Goal: Obtain resource: Obtain resource

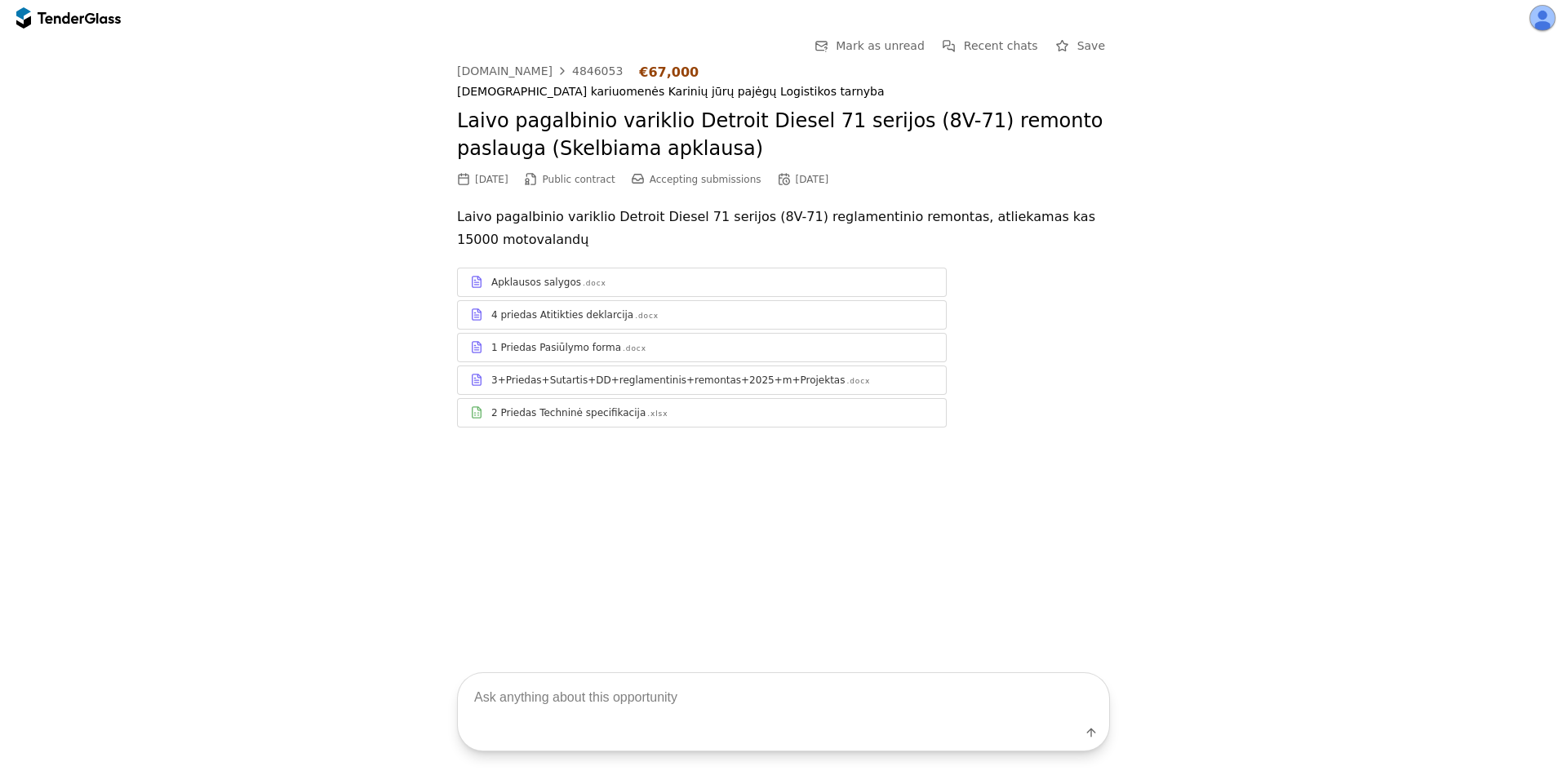
click at [525, 413] on div "2 Priedas Techninė specifikacija" at bounding box center [568, 412] width 154 height 13
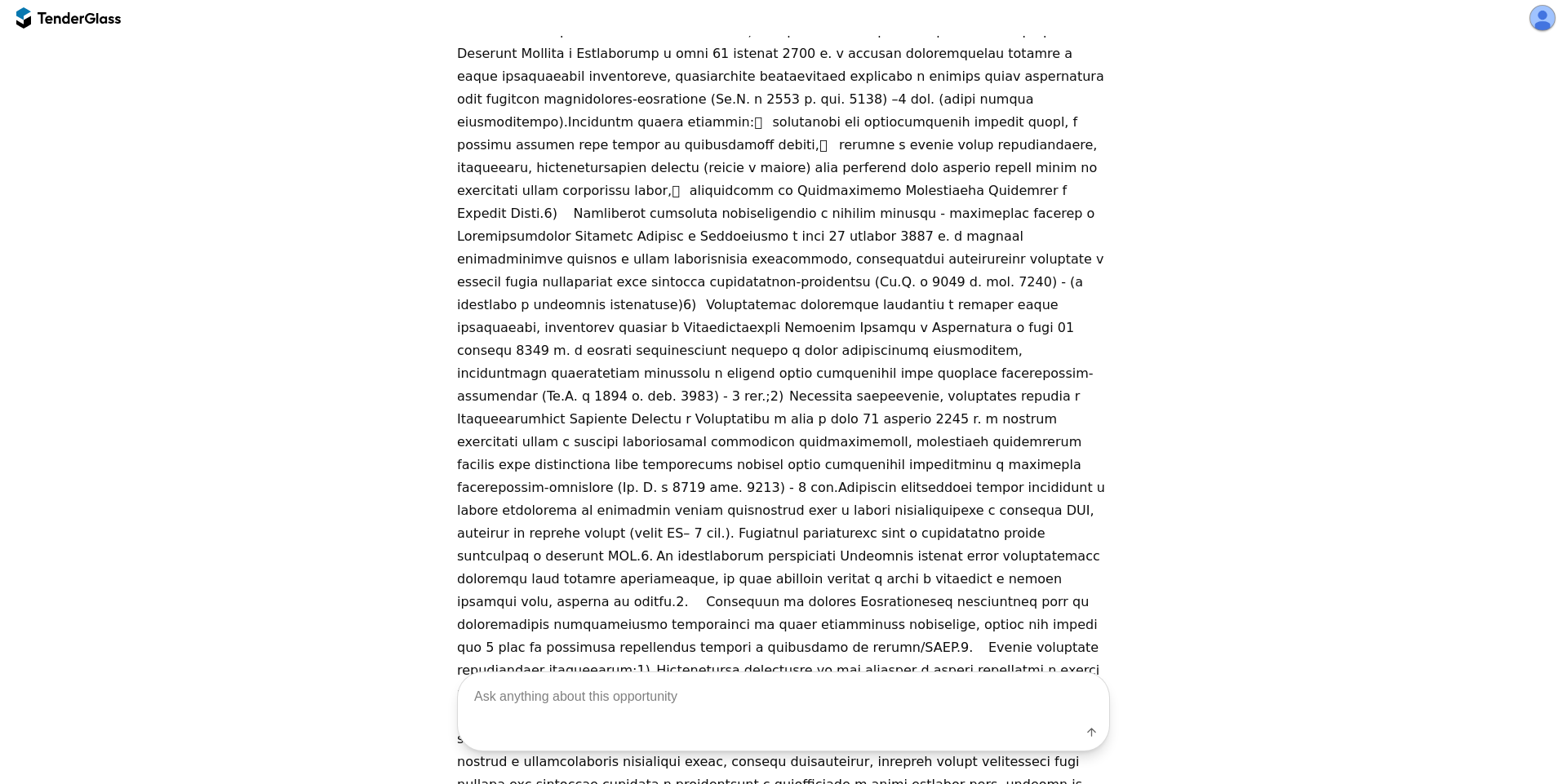
scroll to position [294, 0]
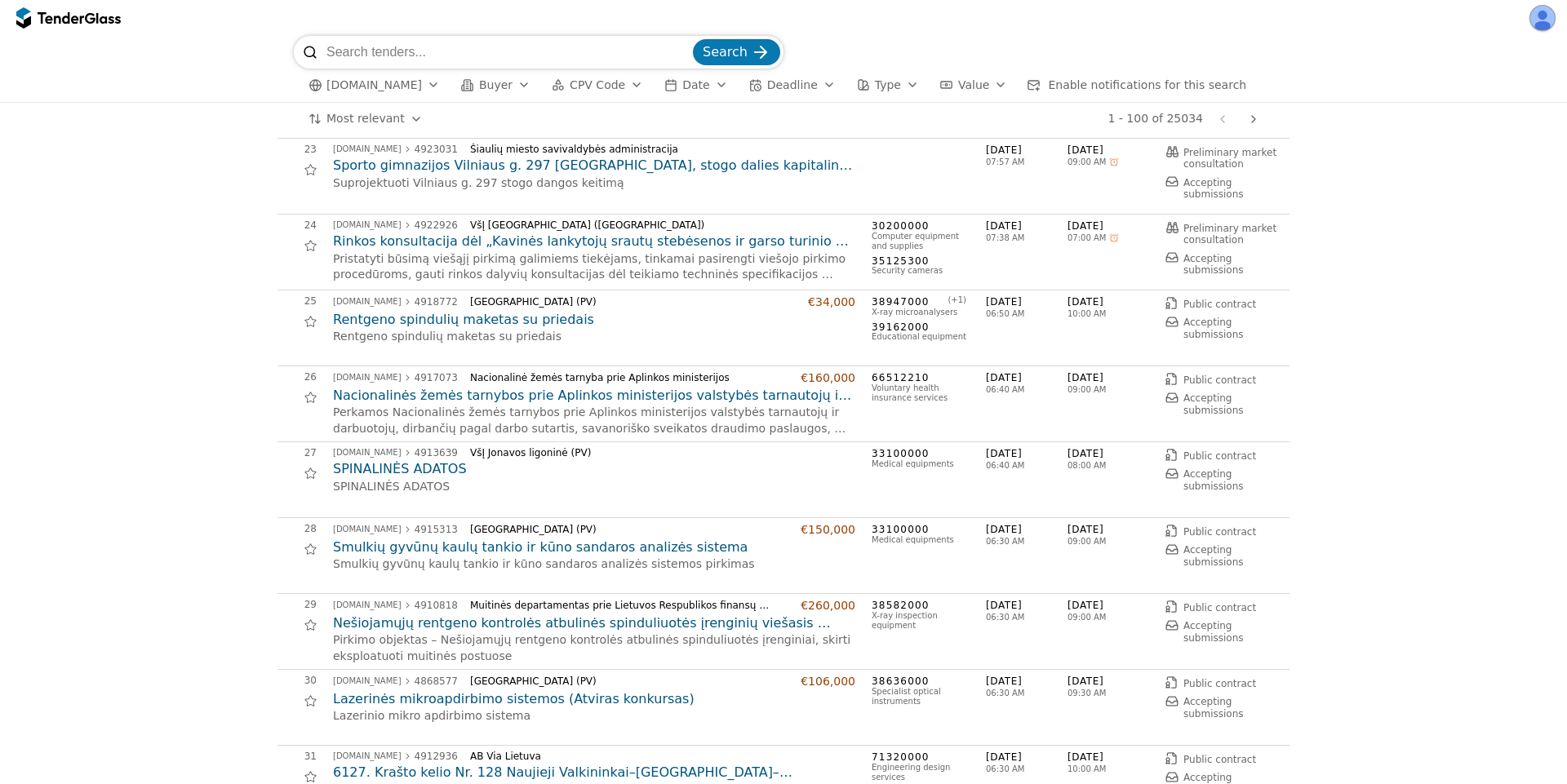
scroll to position [1861, 0]
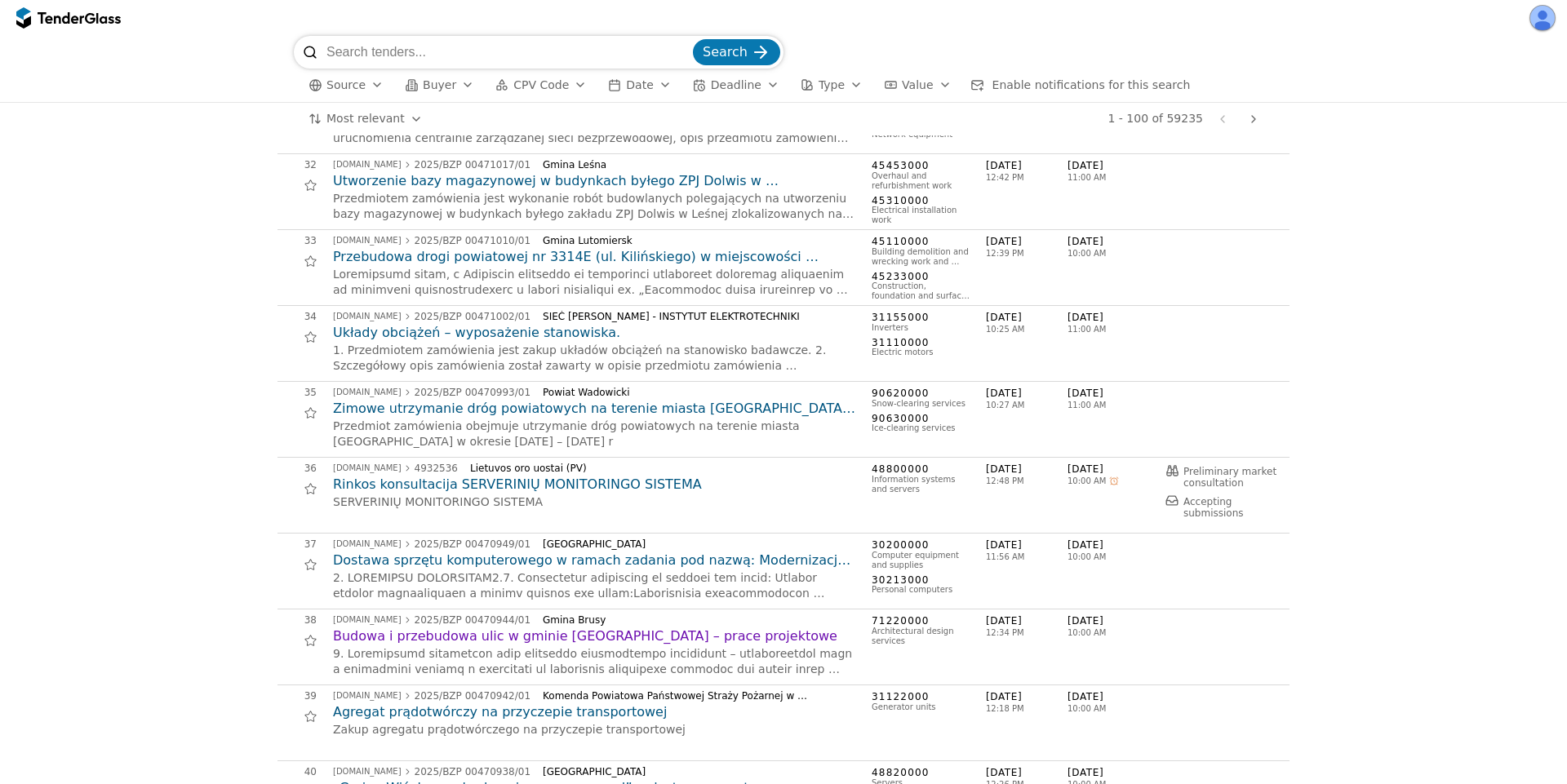
scroll to position [2840, 0]
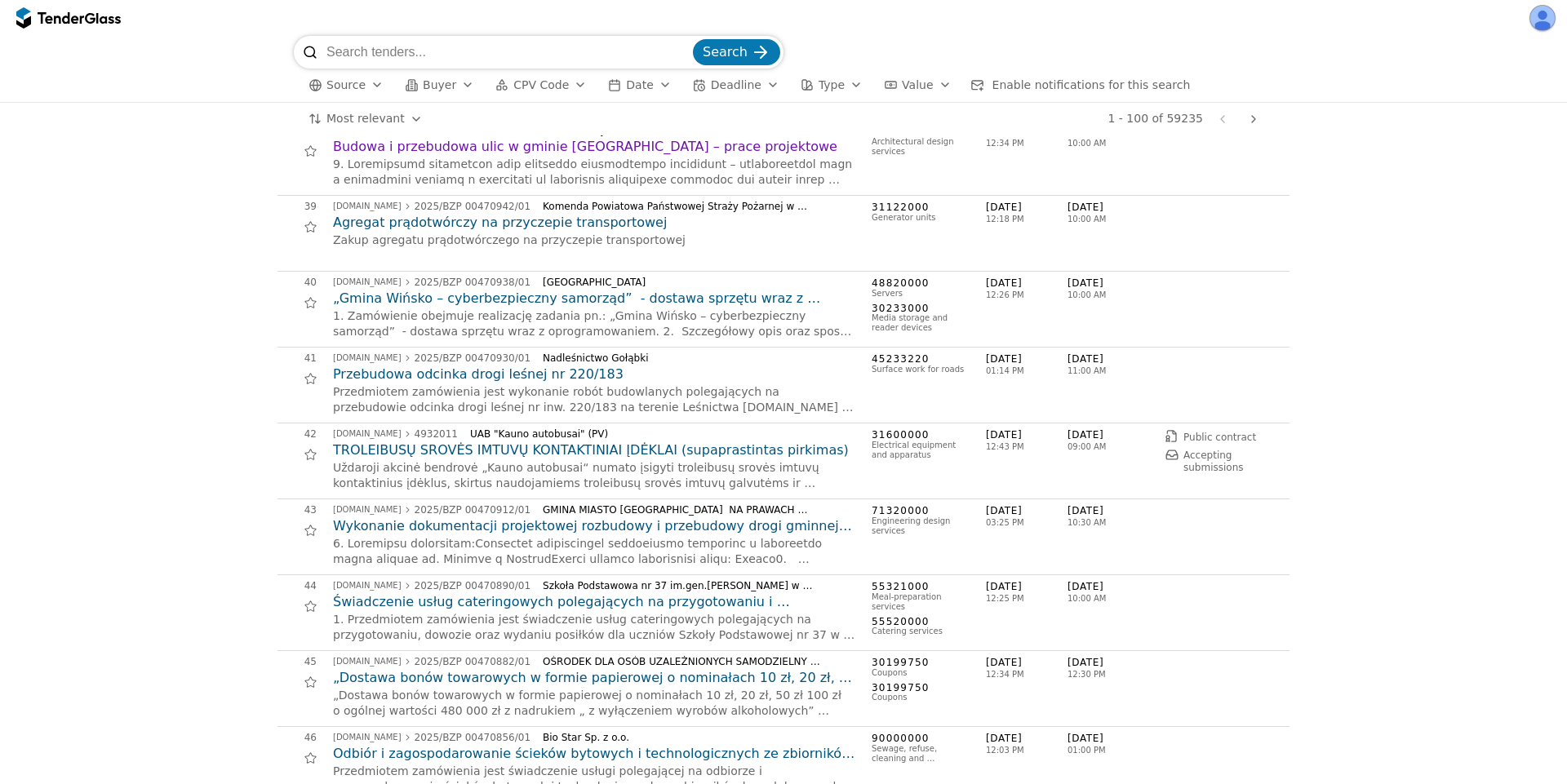
click at [522, 454] on h2 "TROLEIBUSŲ SROVĖS IMTUVŲ KONTAKTINIAI ĮDĖKLAI (supaprastintas pirkimas)" at bounding box center [594, 450] width 522 height 18
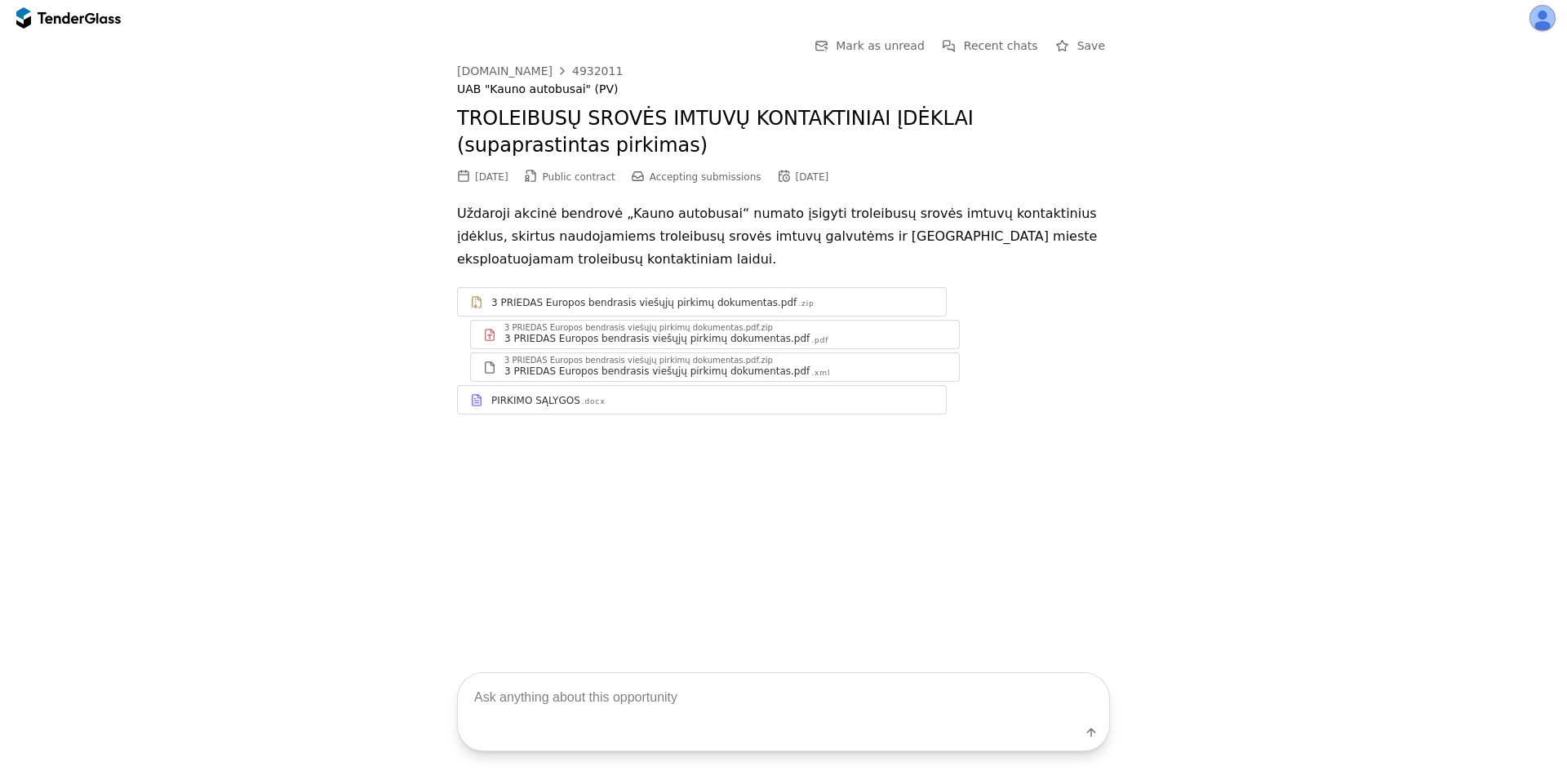
click at [619, 401] on div "PIRKIMO SĄLYGOS .docx" at bounding box center [712, 400] width 442 height 13
